Goal: Task Accomplishment & Management: Manage account settings

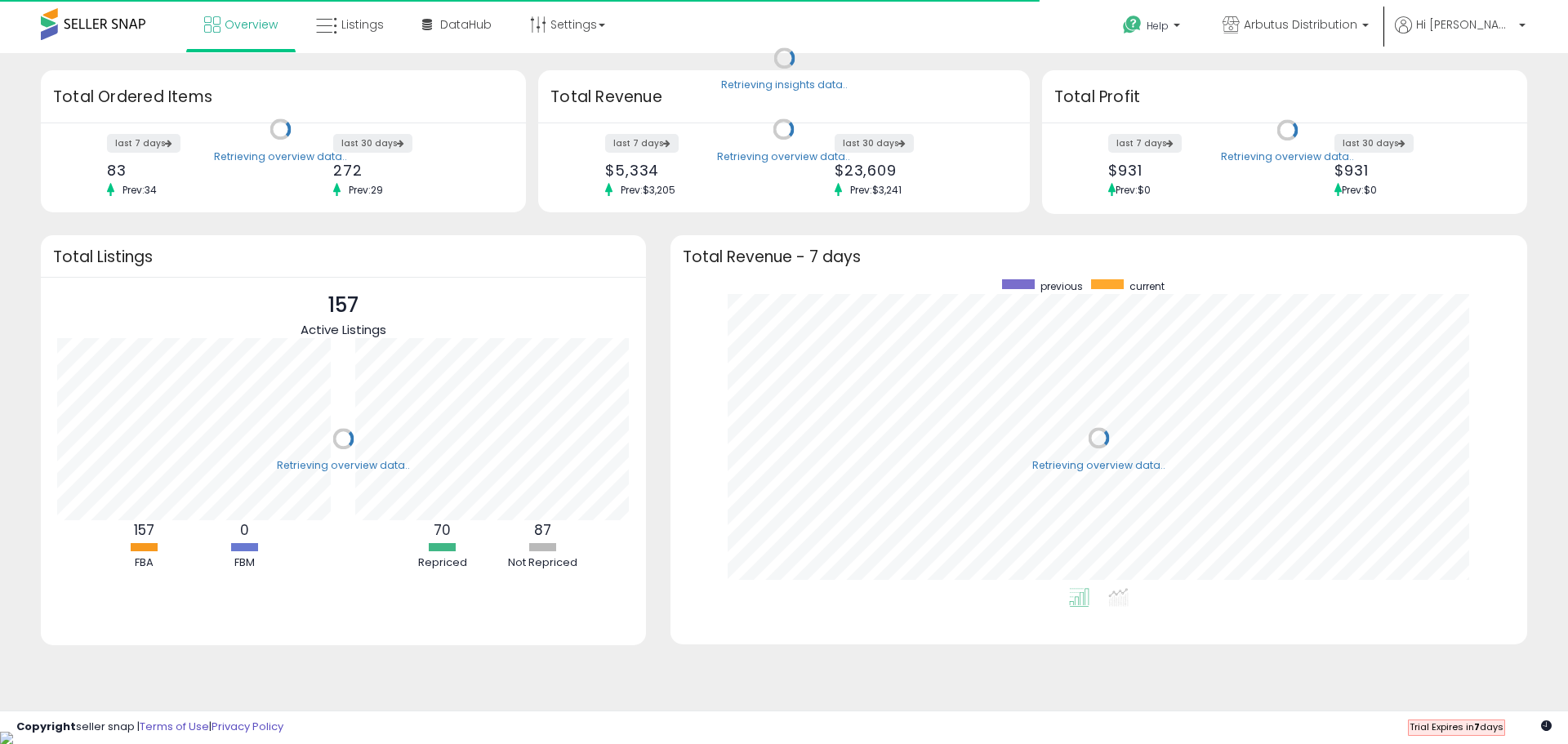
scroll to position [308, 824]
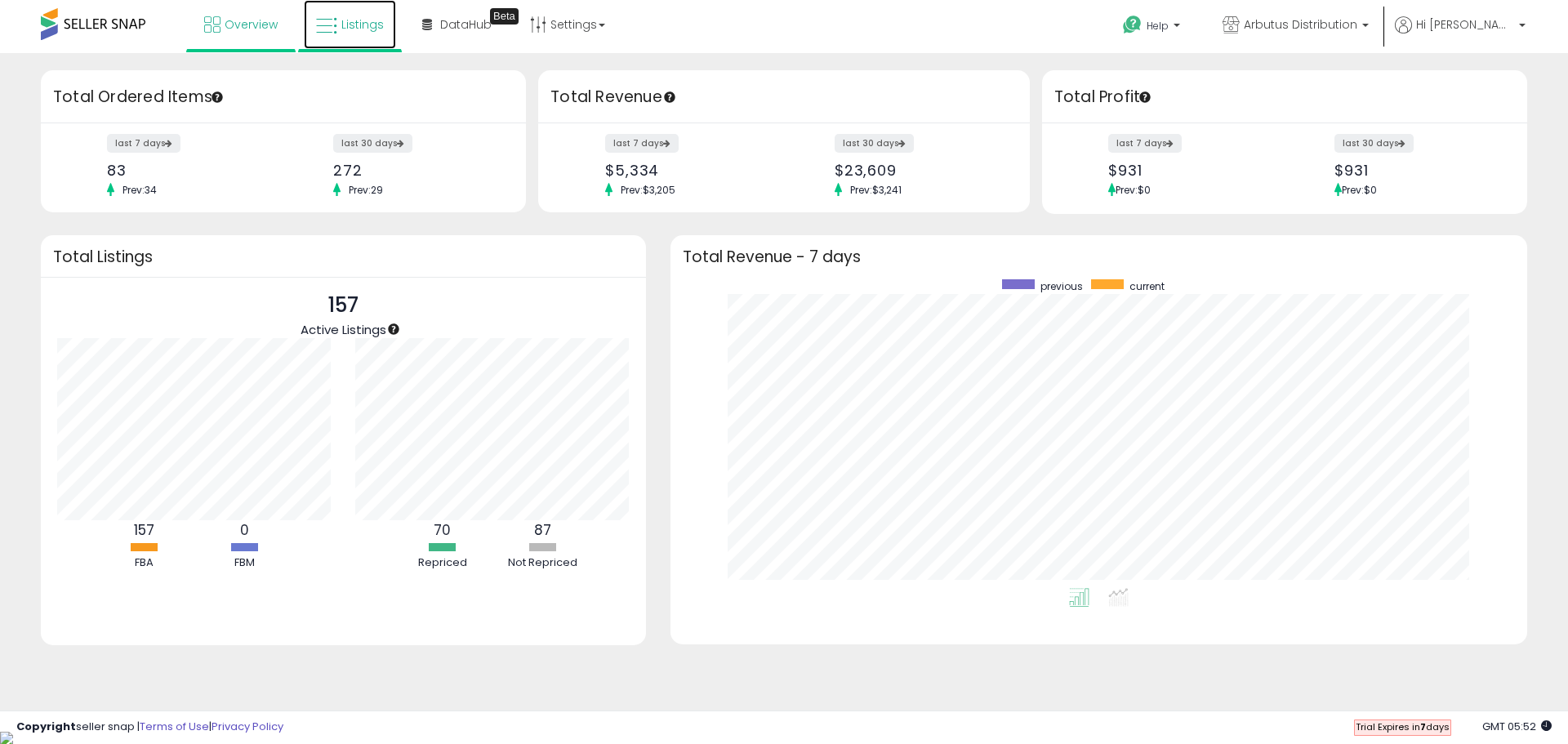
click at [345, 27] on span "Listings" at bounding box center [363, 25] width 43 height 17
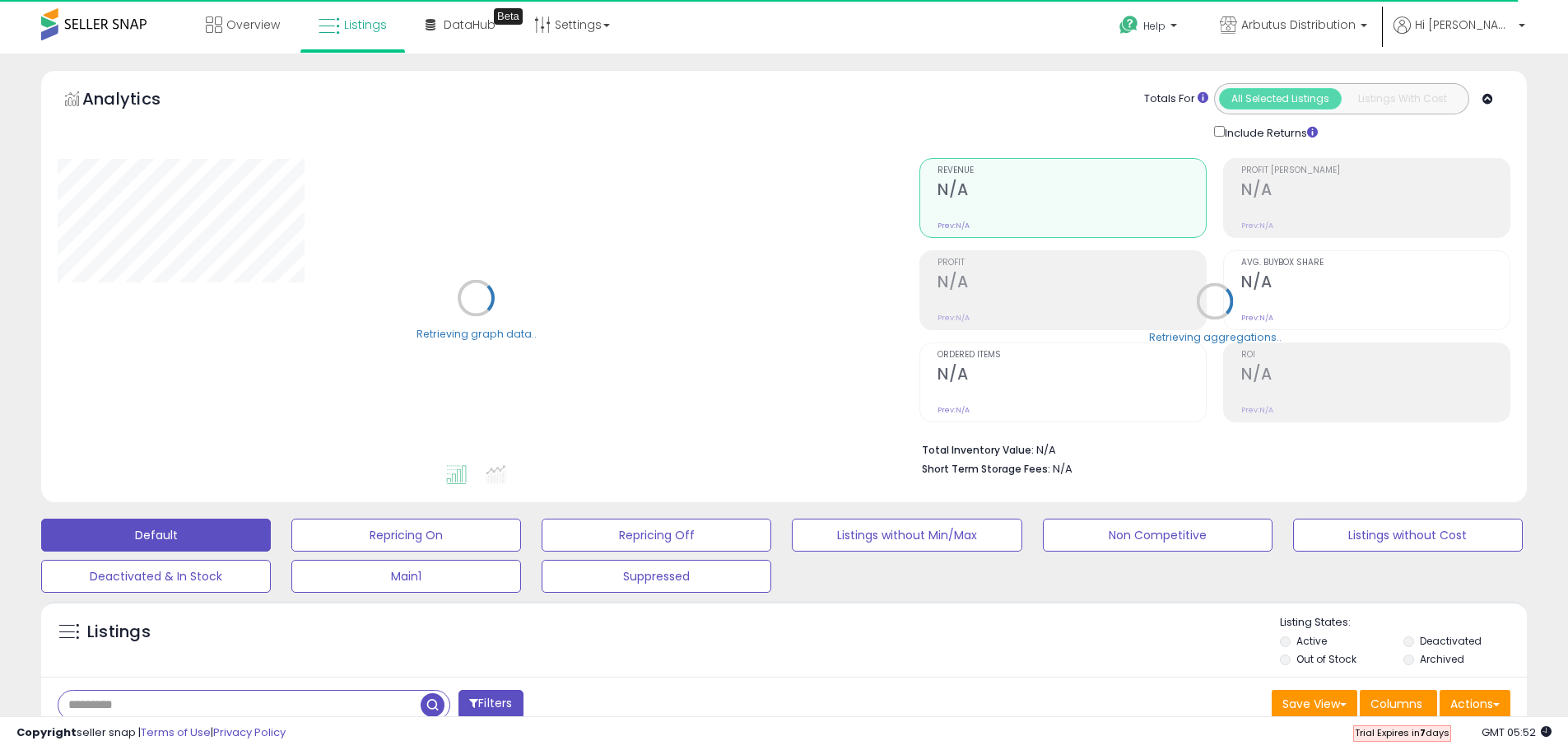
click at [194, 698] on input "text" at bounding box center [239, 705] width 362 height 29
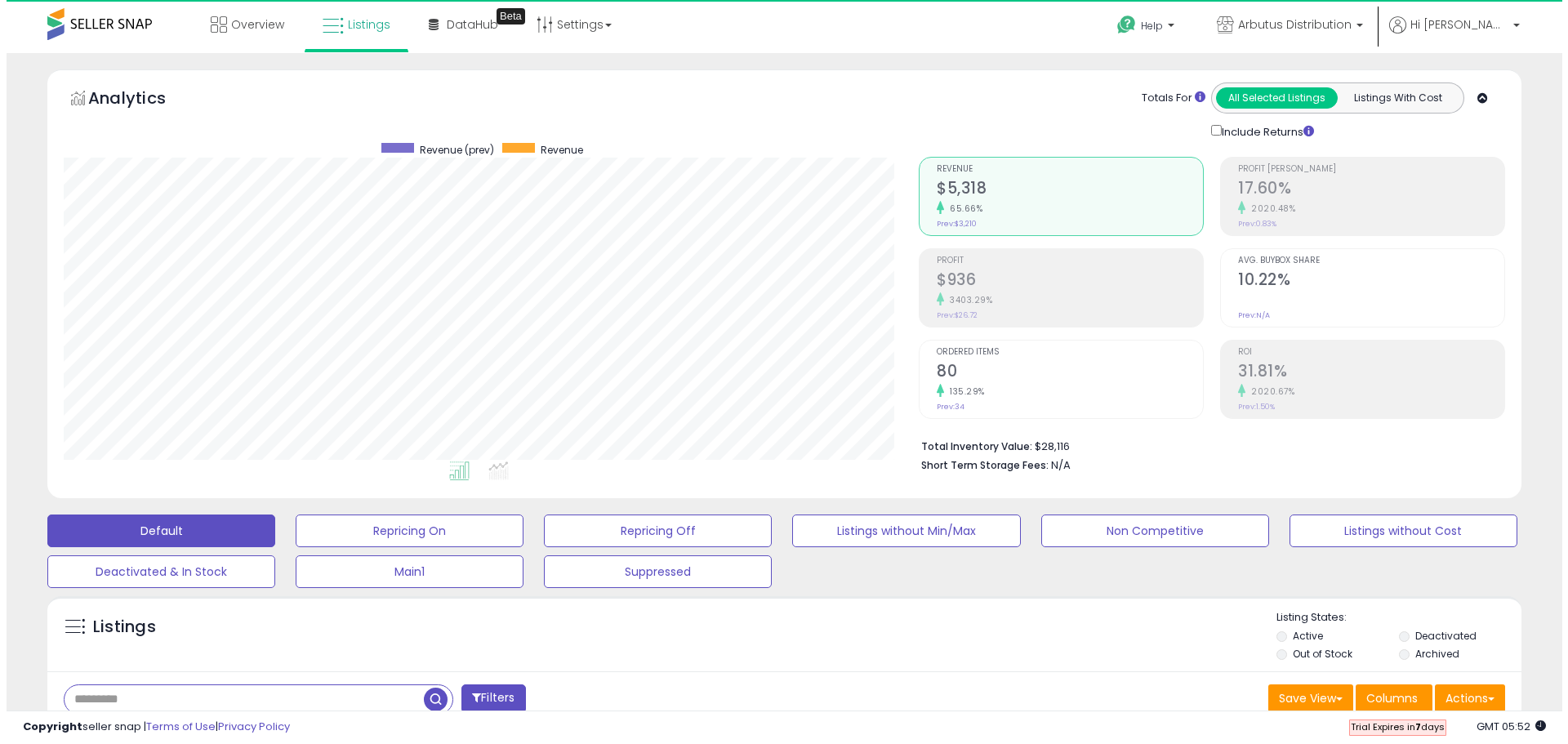
scroll to position [335, 855]
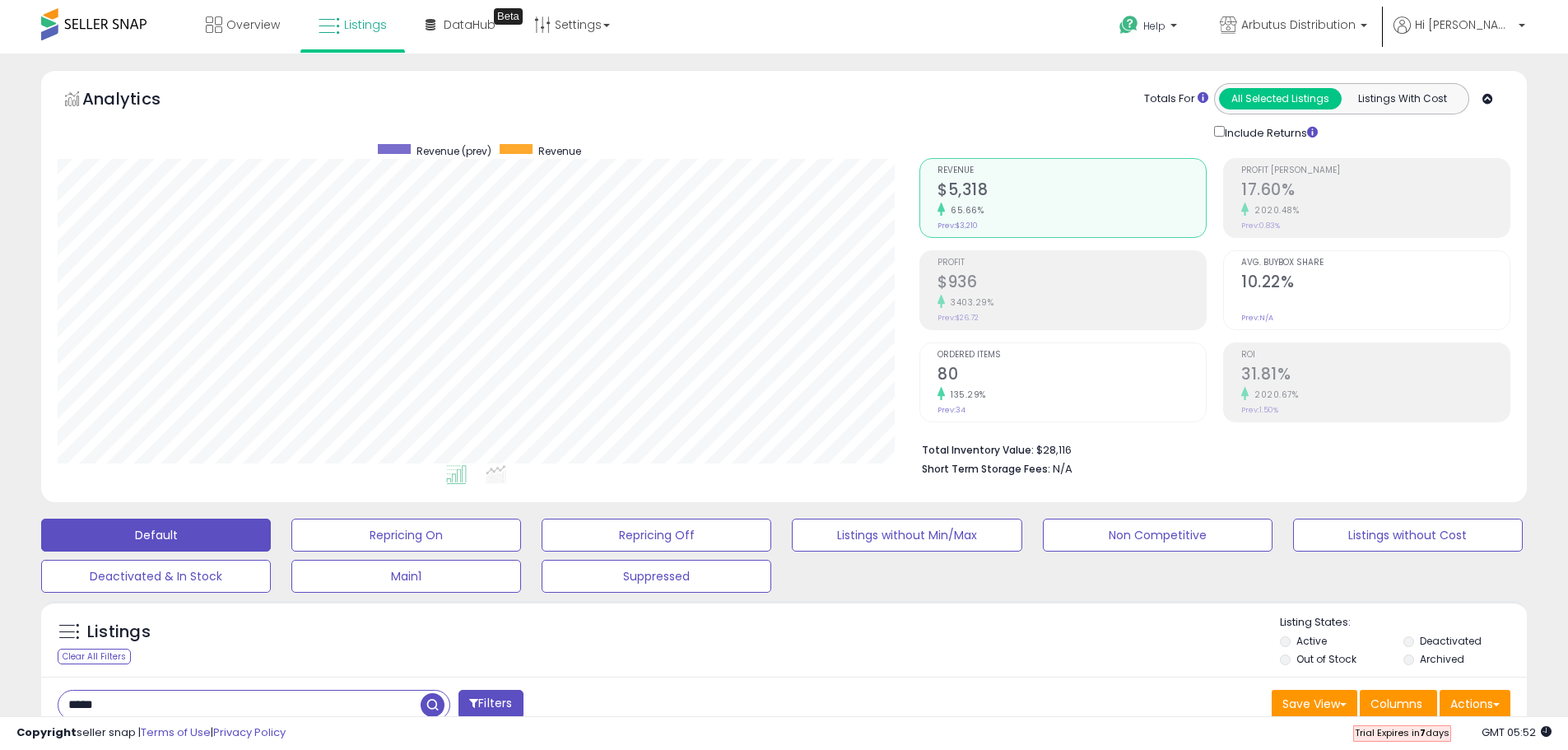
type input "*****"
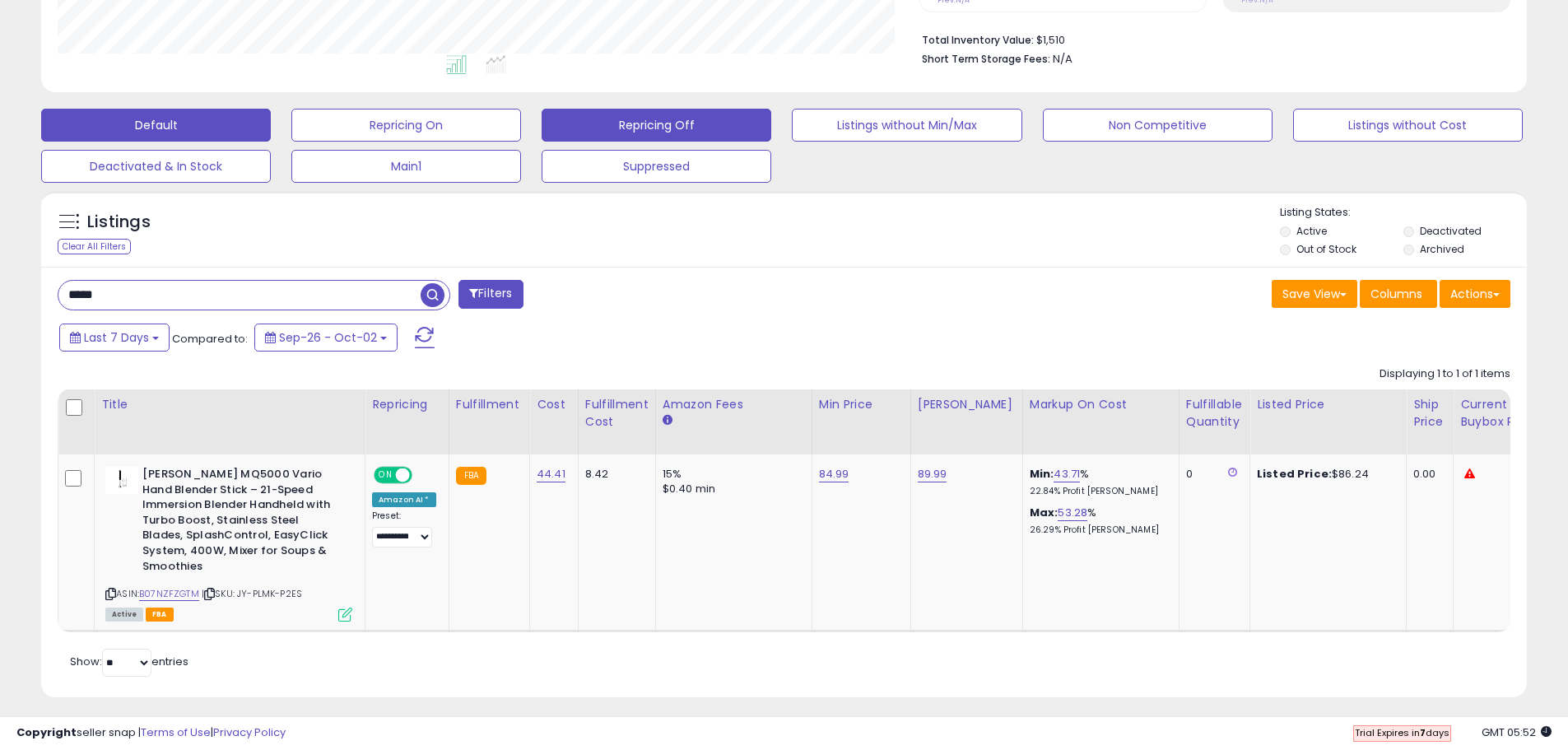
scroll to position [411, 0]
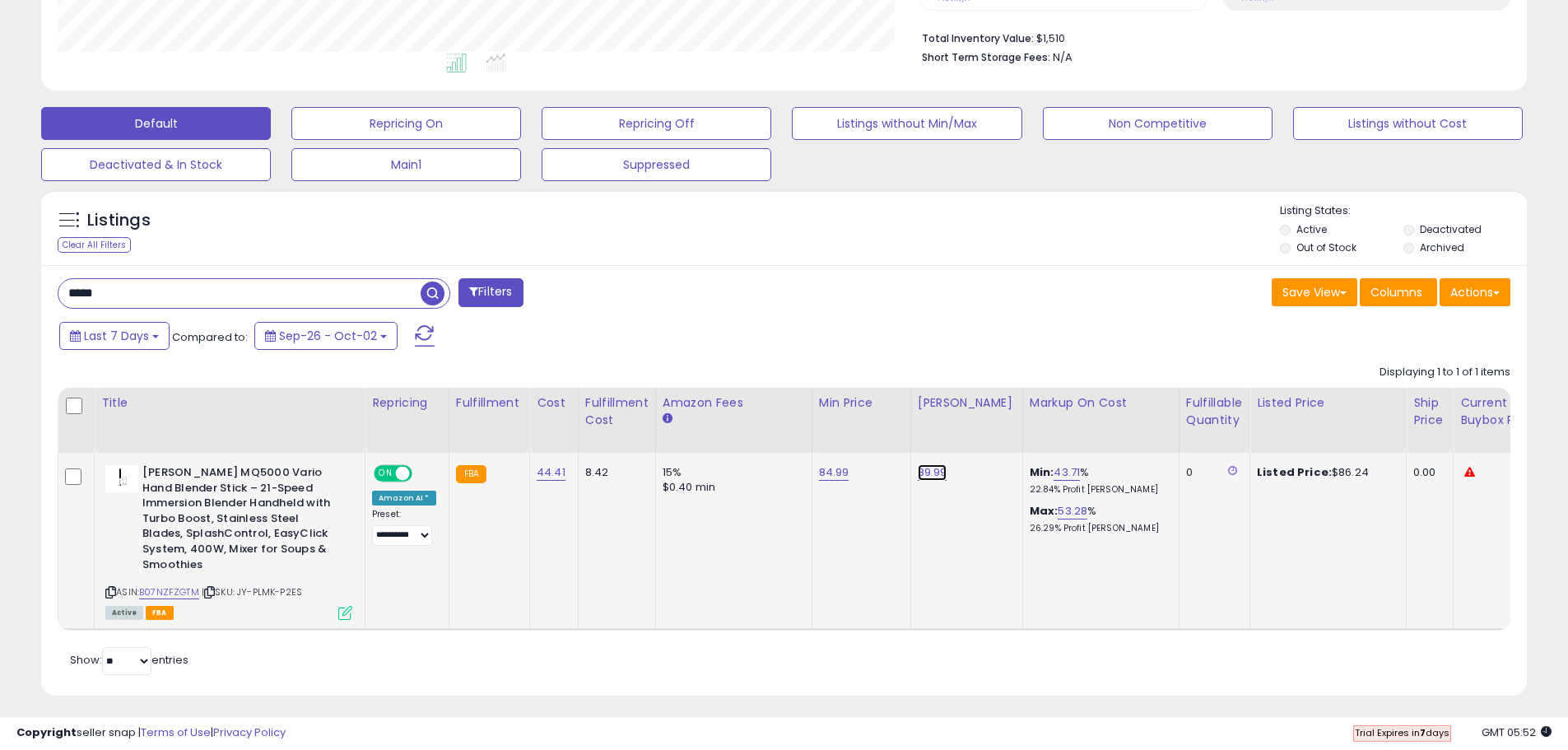
click at [925, 471] on link "89.99" at bounding box center [933, 473] width 30 height 17
drag, startPoint x: 866, startPoint y: 434, endPoint x: 753, endPoint y: 431, distance: 113.0
click at [753, 431] on table "Title Repricing" at bounding box center [1315, 509] width 2517 height 243
type input "*****"
click at [986, 437] on button "submit" at bounding box center [972, 430] width 28 height 24
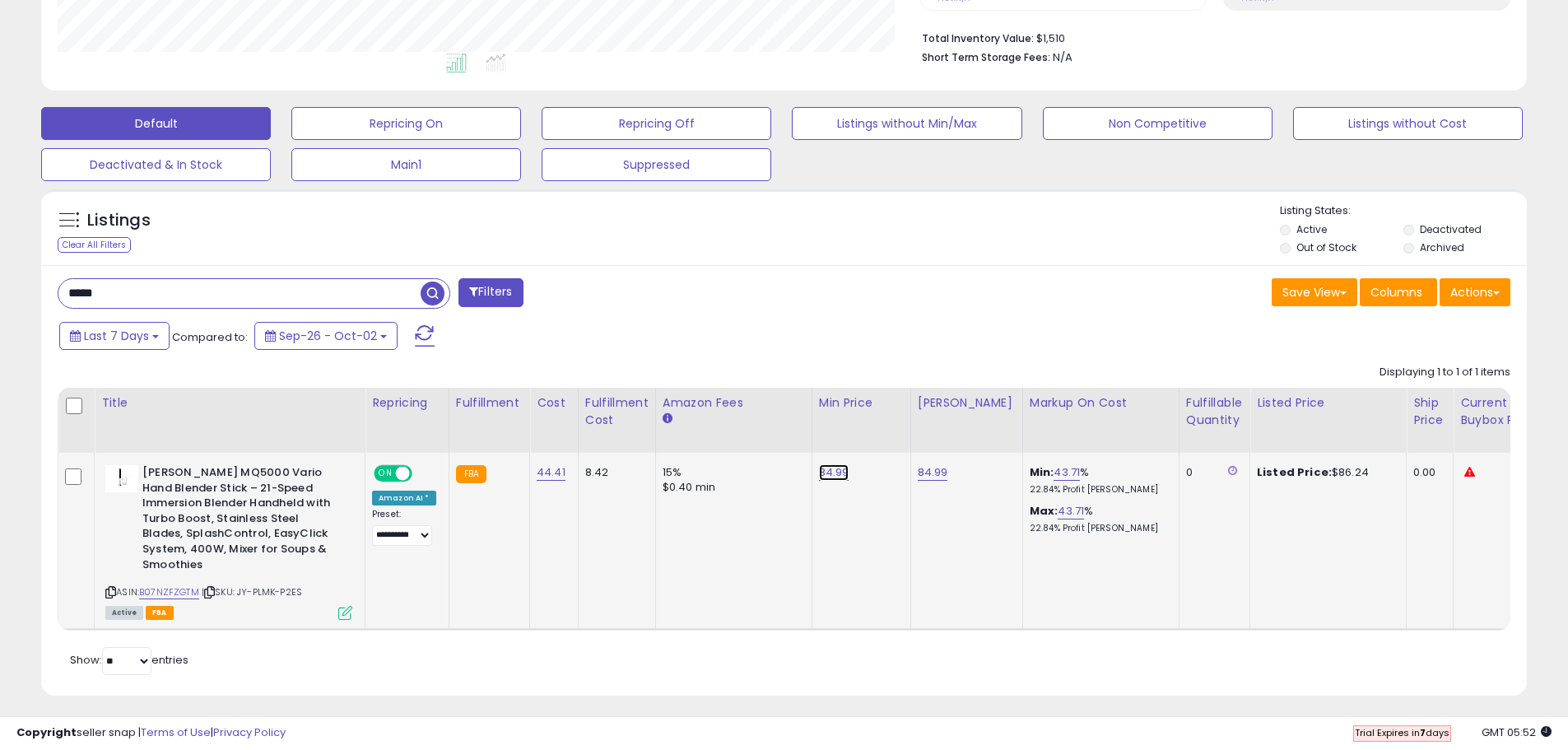
click at [835, 472] on link "84.99" at bounding box center [834, 473] width 30 height 17
drag, startPoint x: 784, startPoint y: 437, endPoint x: 643, endPoint y: 437, distance: 141.0
click at [643, 437] on table "Title Repricing" at bounding box center [1315, 509] width 2517 height 243
type input "*****"
click at [886, 431] on button "submit" at bounding box center [873, 430] width 28 height 24
